Goal: Register for event/course

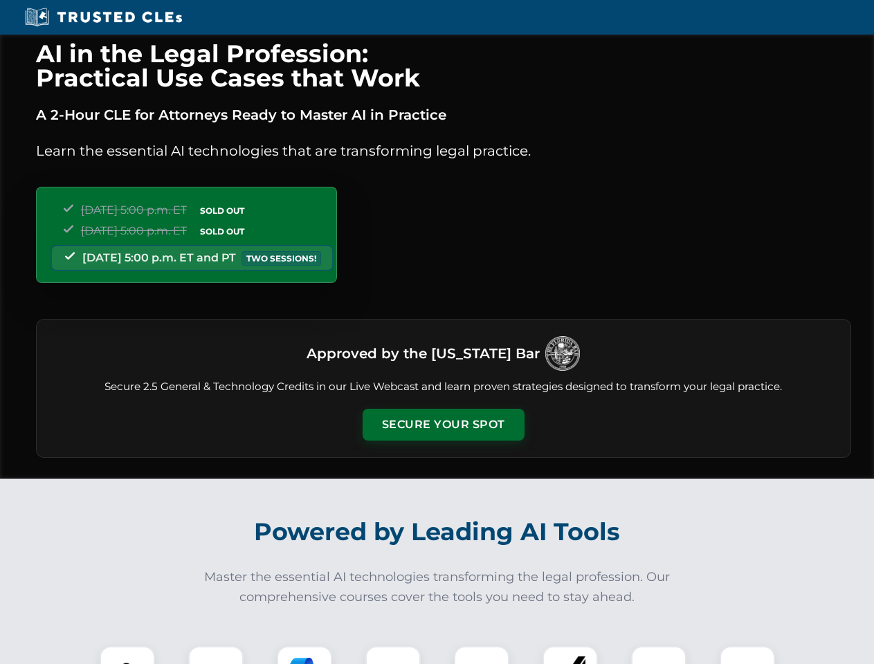
click at [443, 425] on button "Secure Your Spot" at bounding box center [444, 425] width 162 height 32
click at [127, 655] on img at bounding box center [127, 674] width 40 height 40
click at [216, 655] on div at bounding box center [215, 673] width 55 height 55
